Goal: Find specific page/section: Find specific page/section

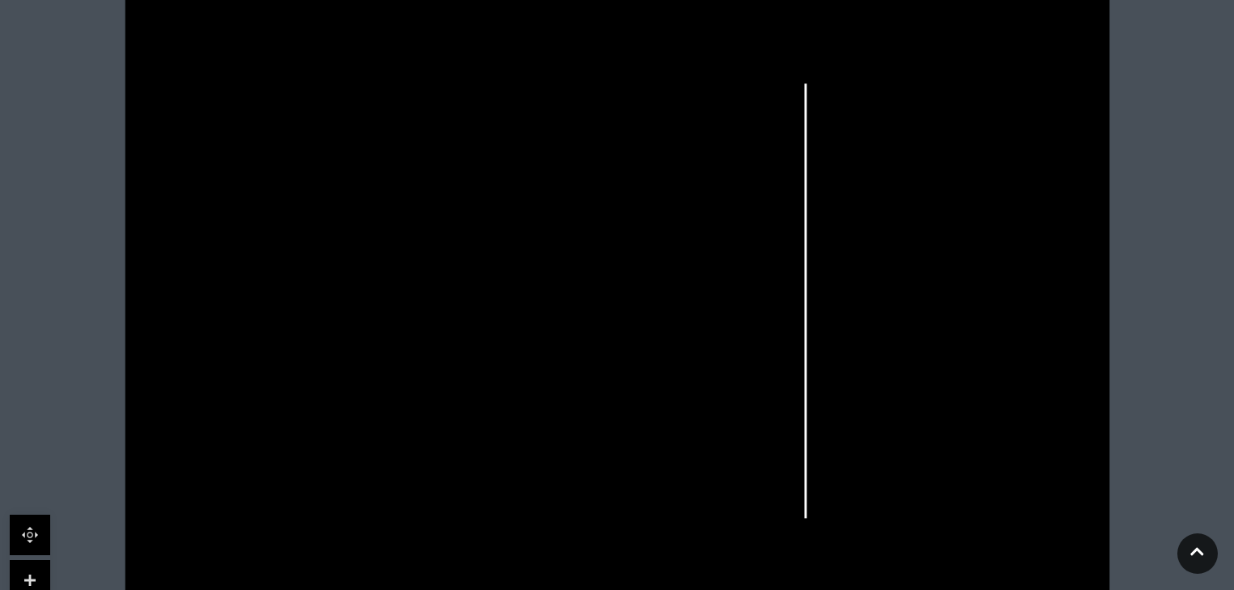
scroll to position [482, 0]
click at [687, 394] on rect at bounding box center [681, 396] width 19 height 21
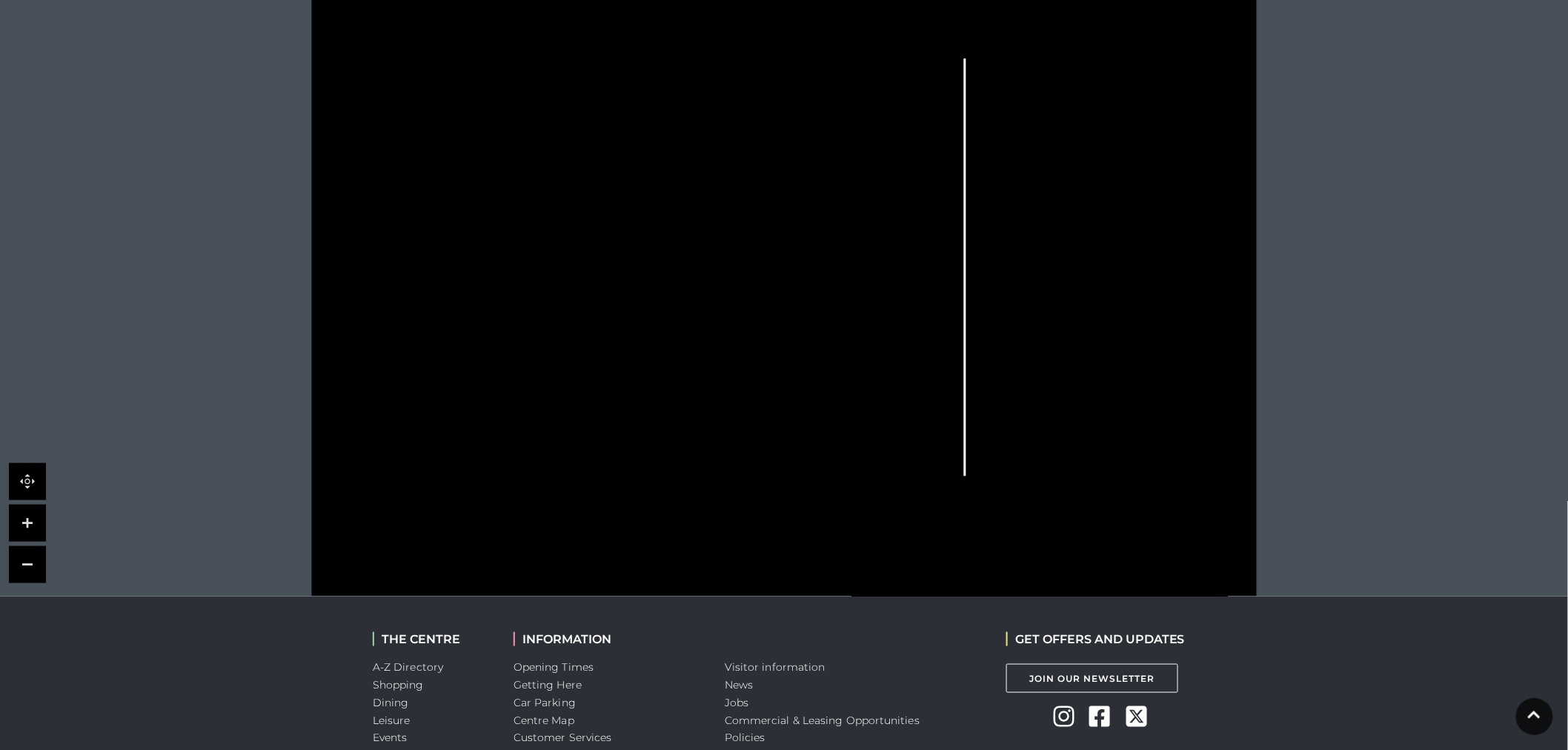
click at [27, 529] on link at bounding box center [27, 523] width 37 height 37
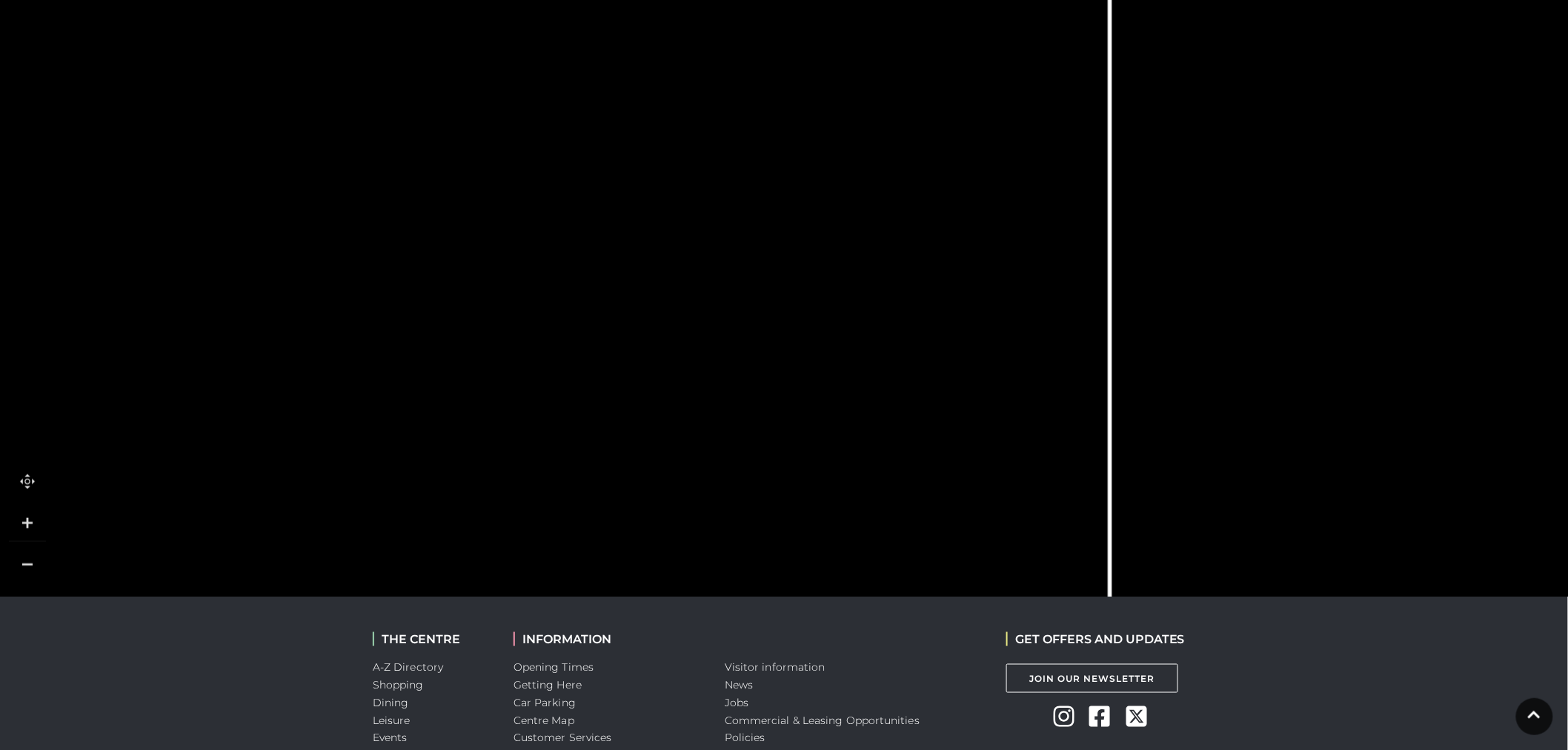
click at [27, 529] on link at bounding box center [27, 523] width 37 height 37
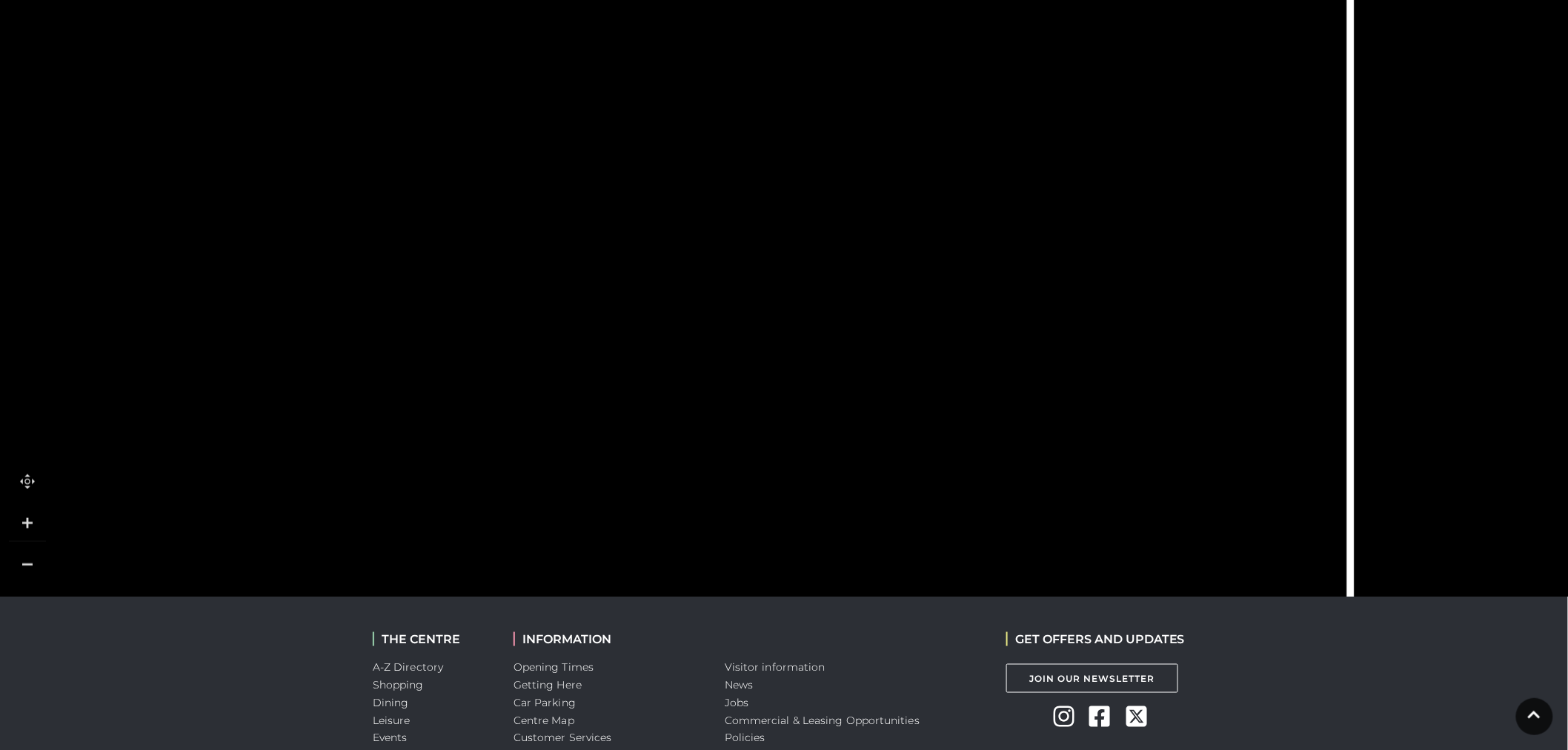
drag, startPoint x: 891, startPoint y: 489, endPoint x: 871, endPoint y: 401, distance: 90.2
click at [871, 401] on icon at bounding box center [1002, 220] width 529 height 1178
